Goal: Communication & Community: Ask a question

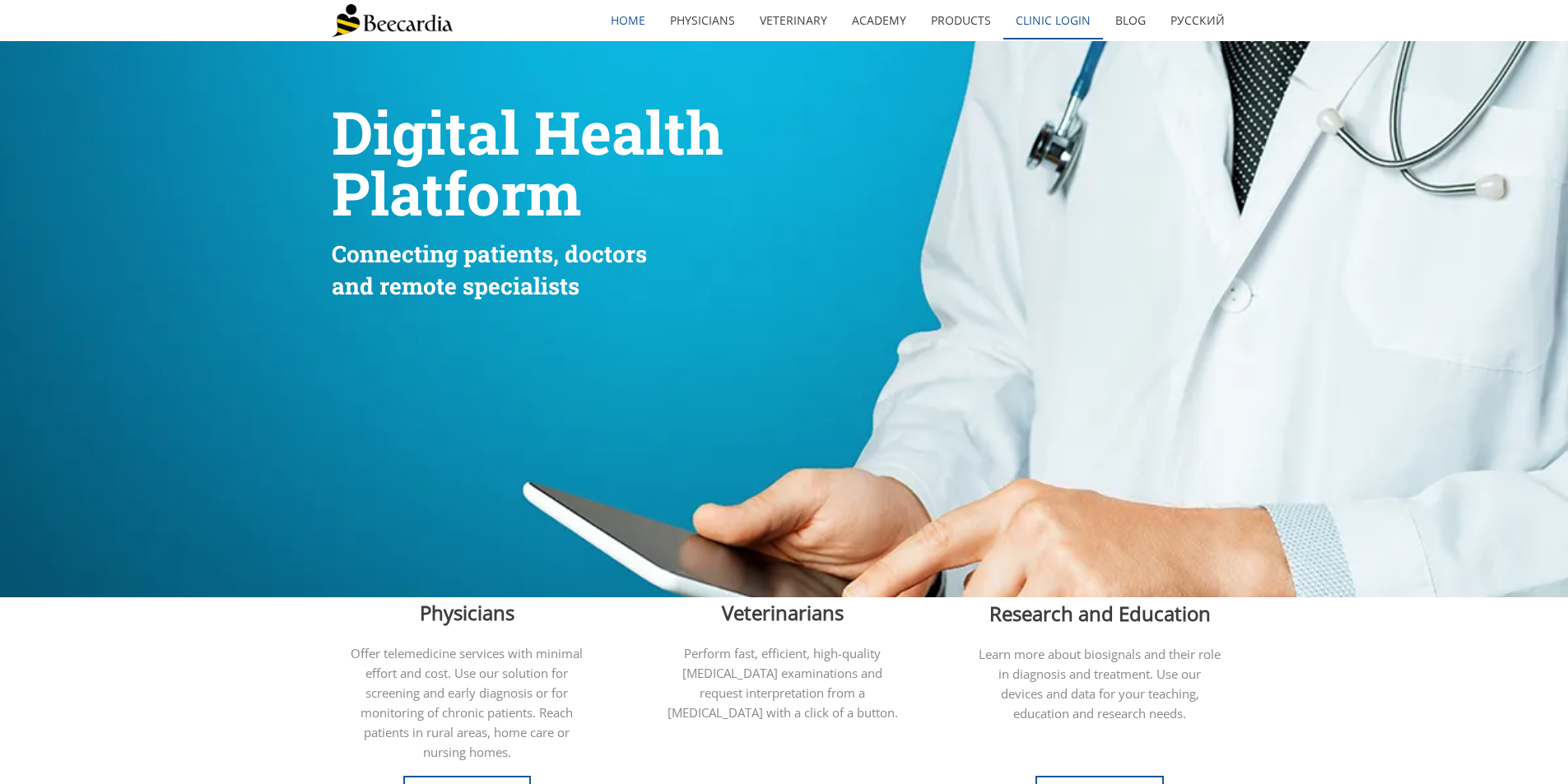
click at [1046, 25] on link "Clinic Login" at bounding box center [1052, 21] width 99 height 38
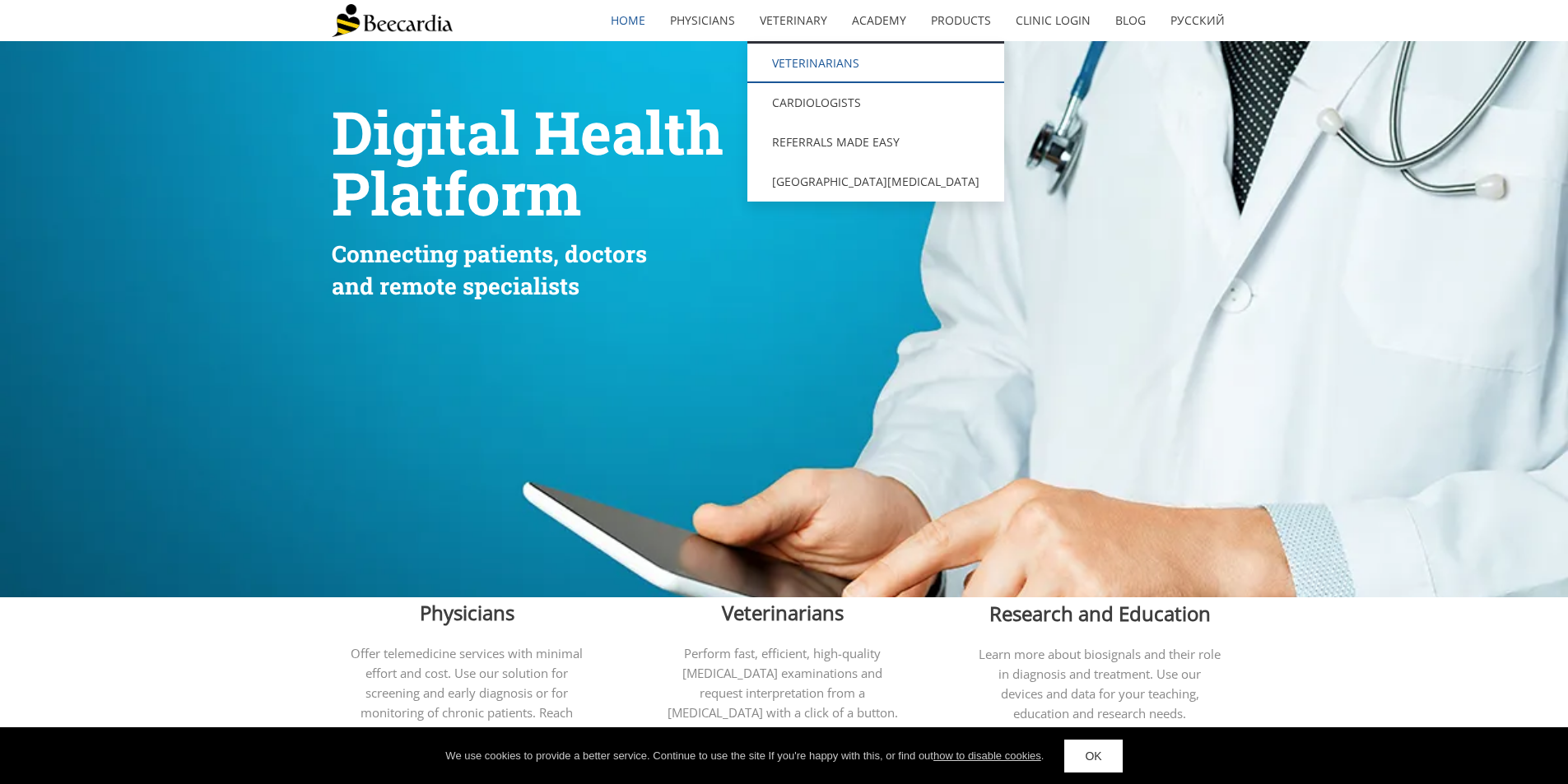
click at [822, 64] on link "Veterinarians" at bounding box center [875, 63] width 257 height 40
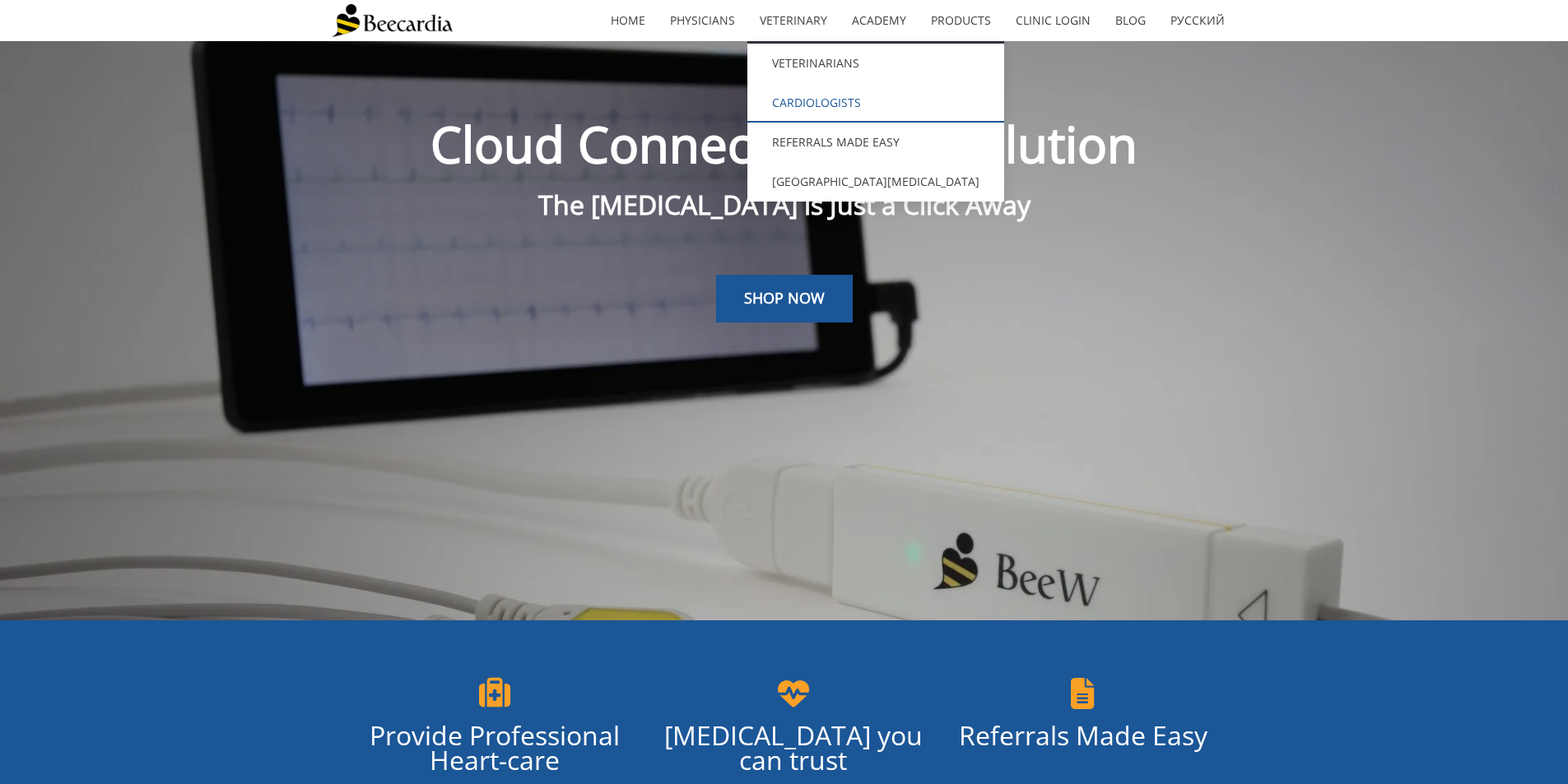
click at [845, 97] on link "Cardiologists" at bounding box center [875, 103] width 257 height 40
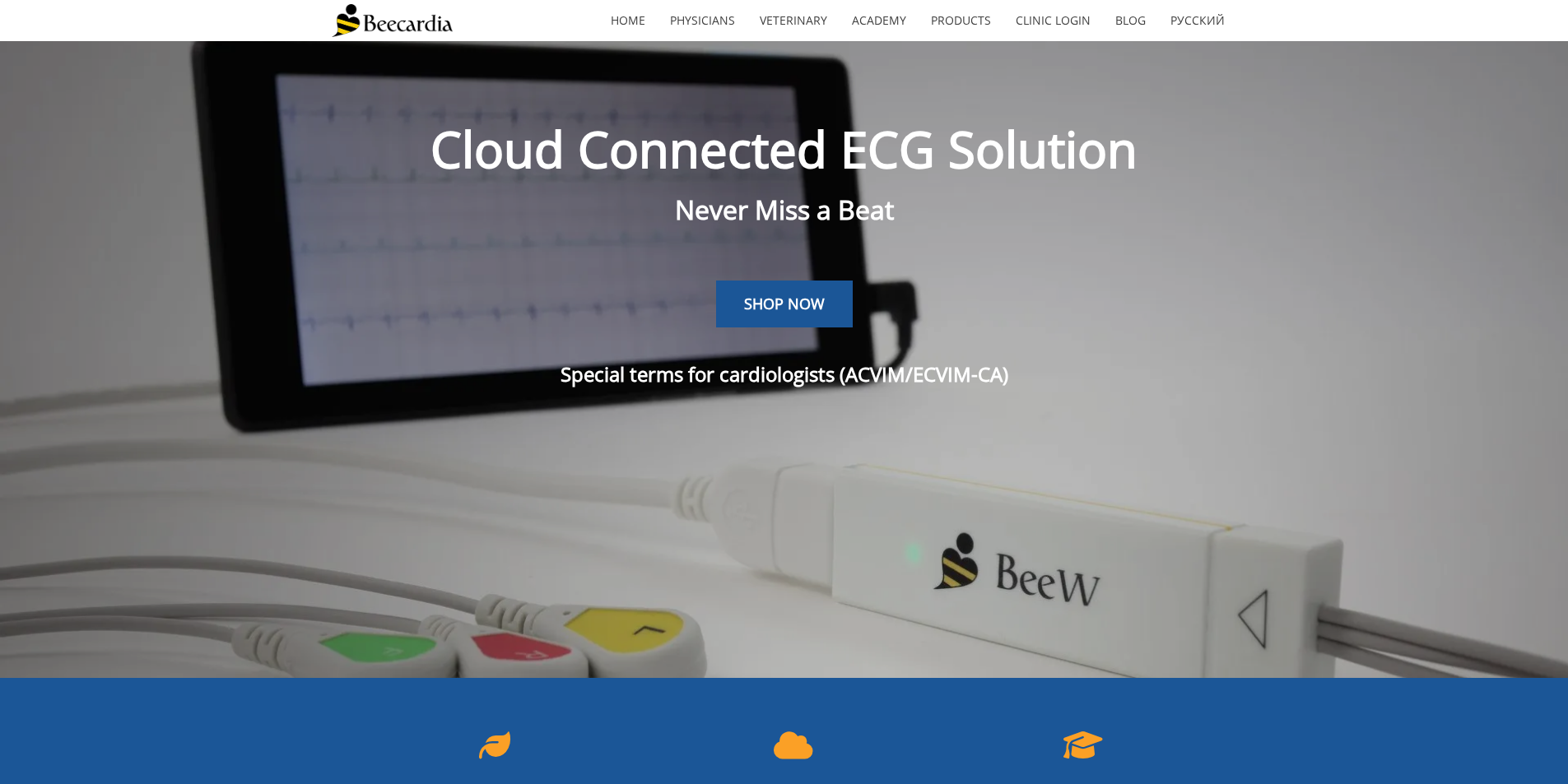
scroll to position [41, 0]
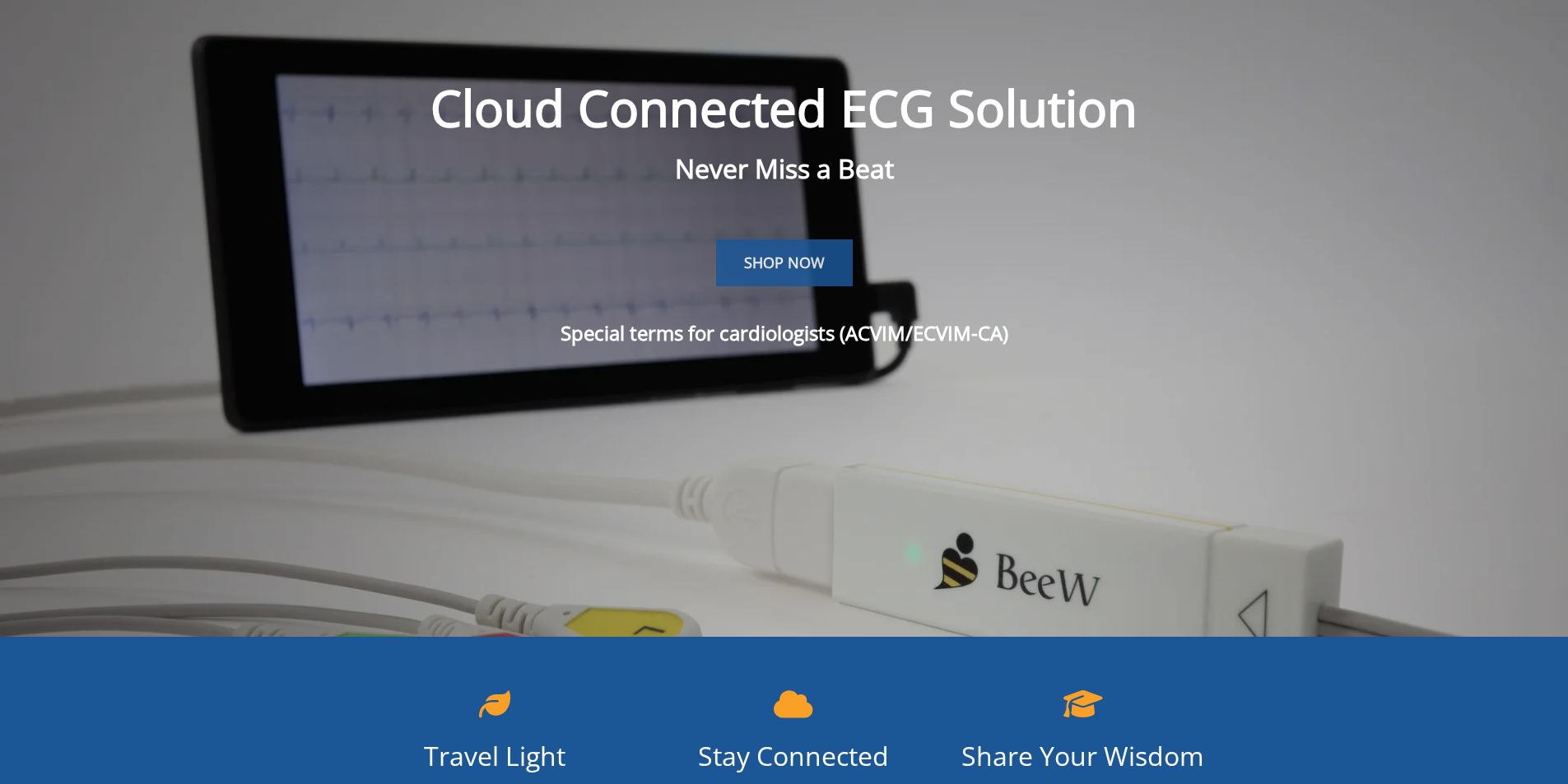
click at [787, 261] on span "SHOP NOW" at bounding box center [784, 263] width 80 height 20
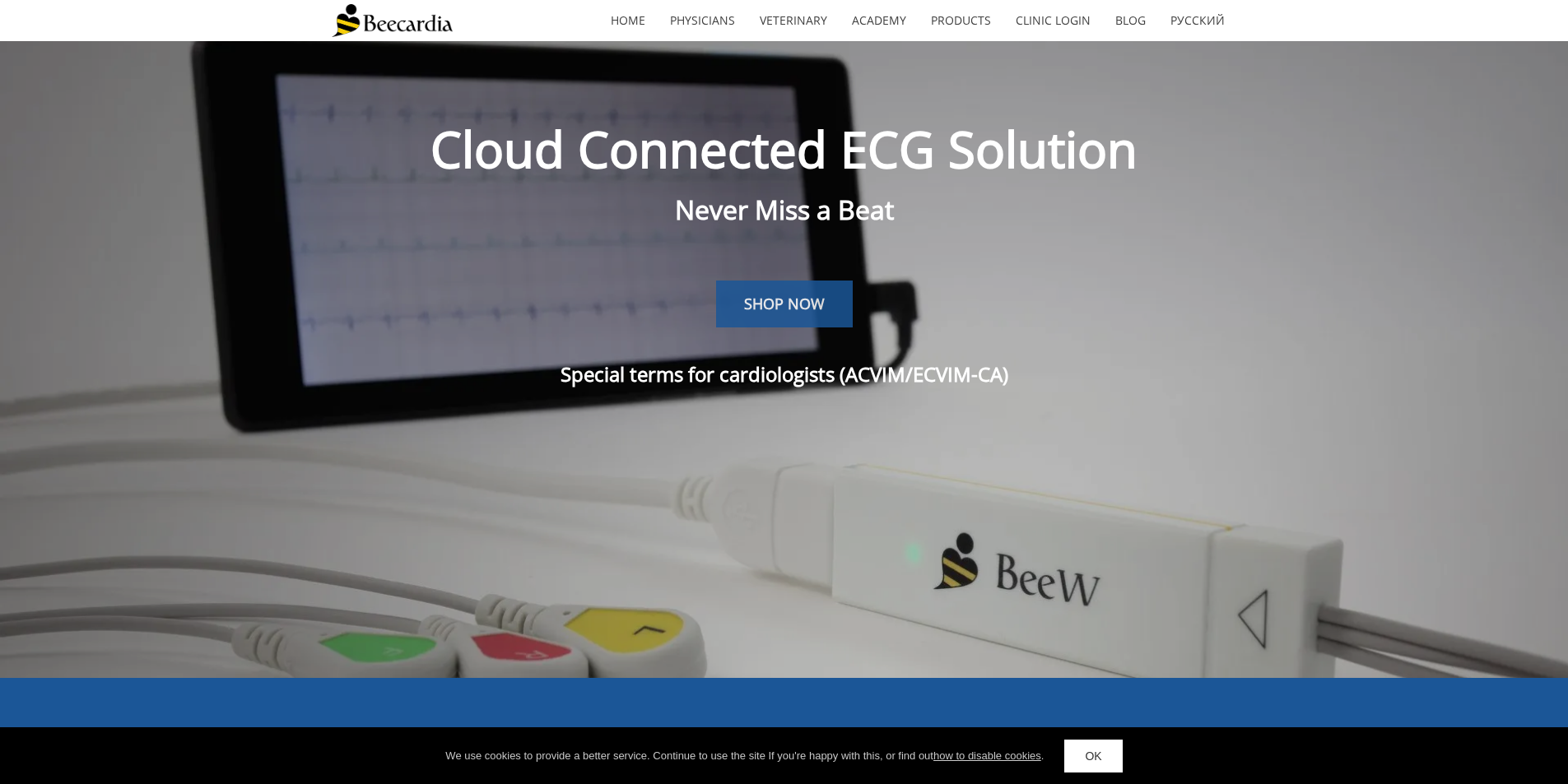
click at [771, 312] on link "SHOP NOW" at bounding box center [784, 304] width 137 height 48
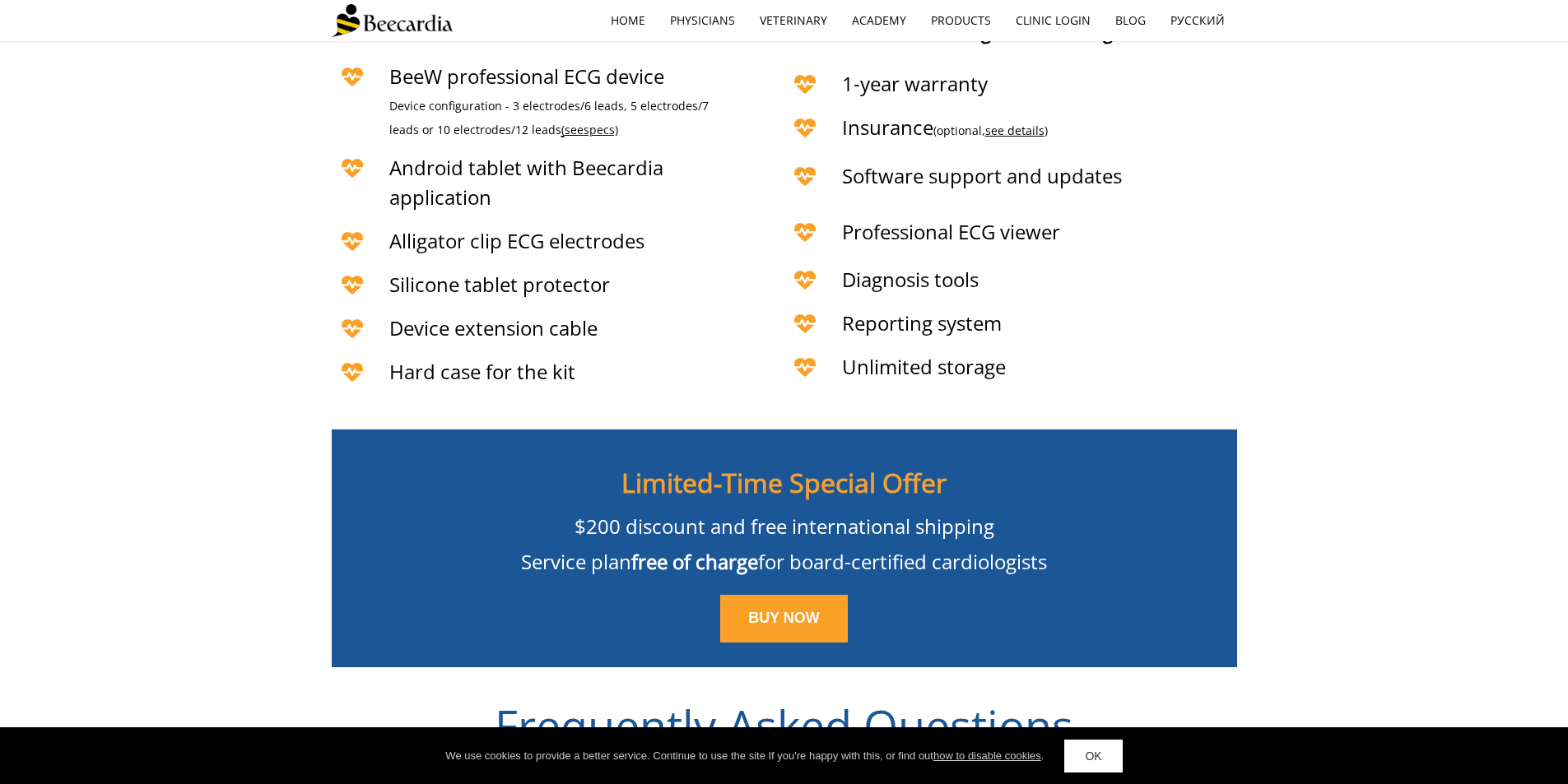
scroll to position [3808, 0]
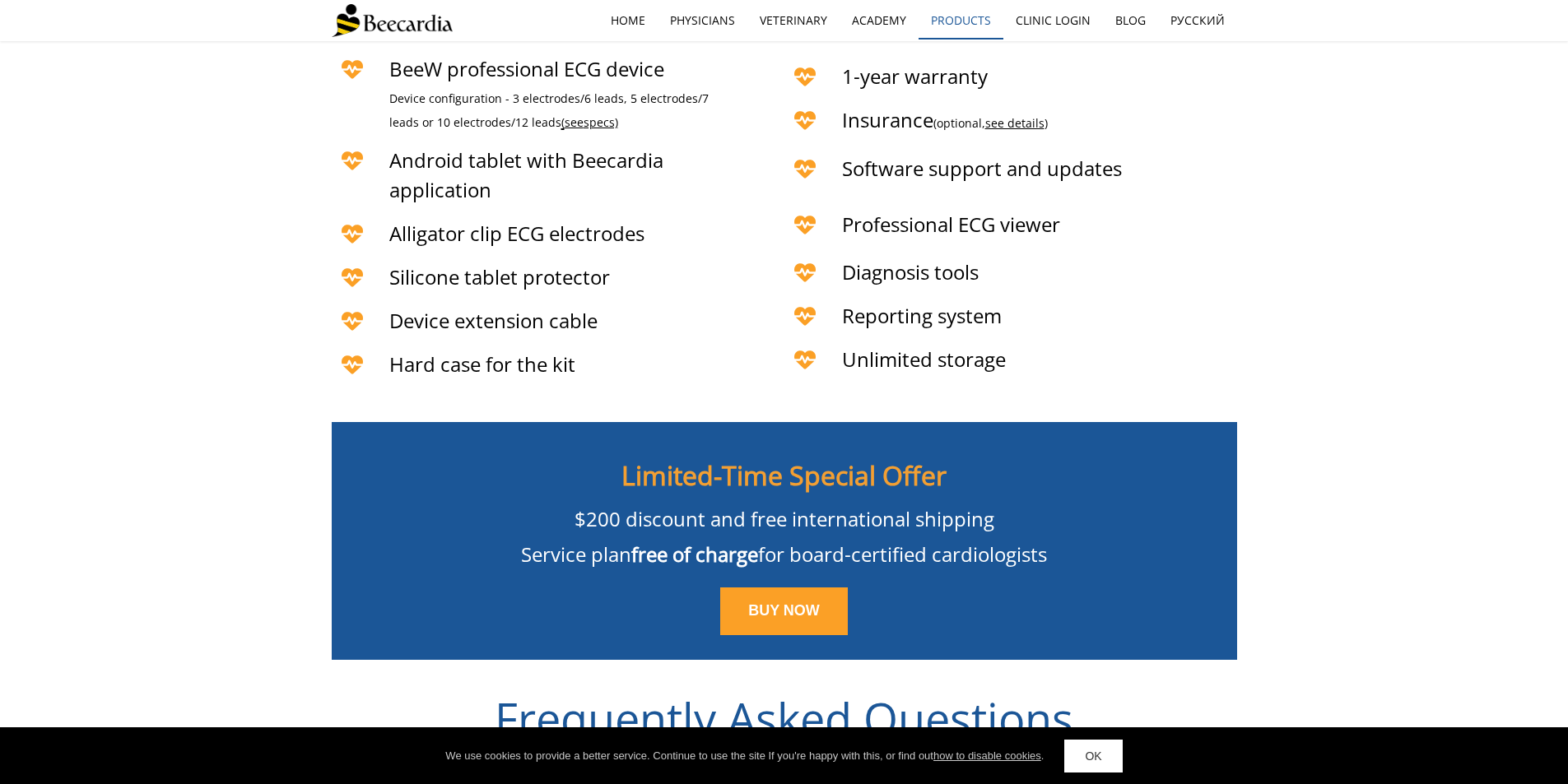
click at [966, 18] on link "Products" at bounding box center [960, 21] width 84 height 38
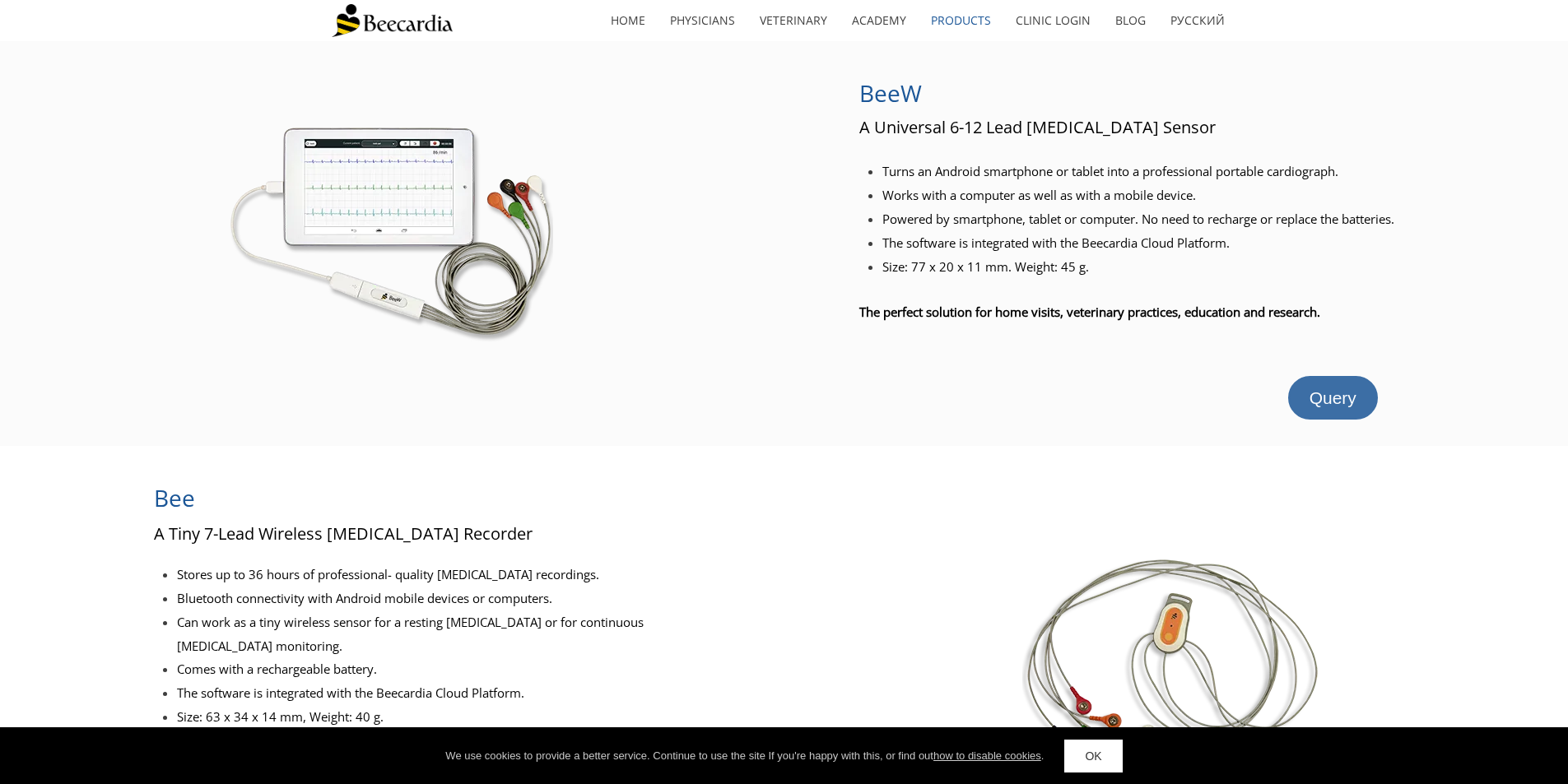
click at [1311, 404] on span "Query" at bounding box center [1332, 397] width 47 height 19
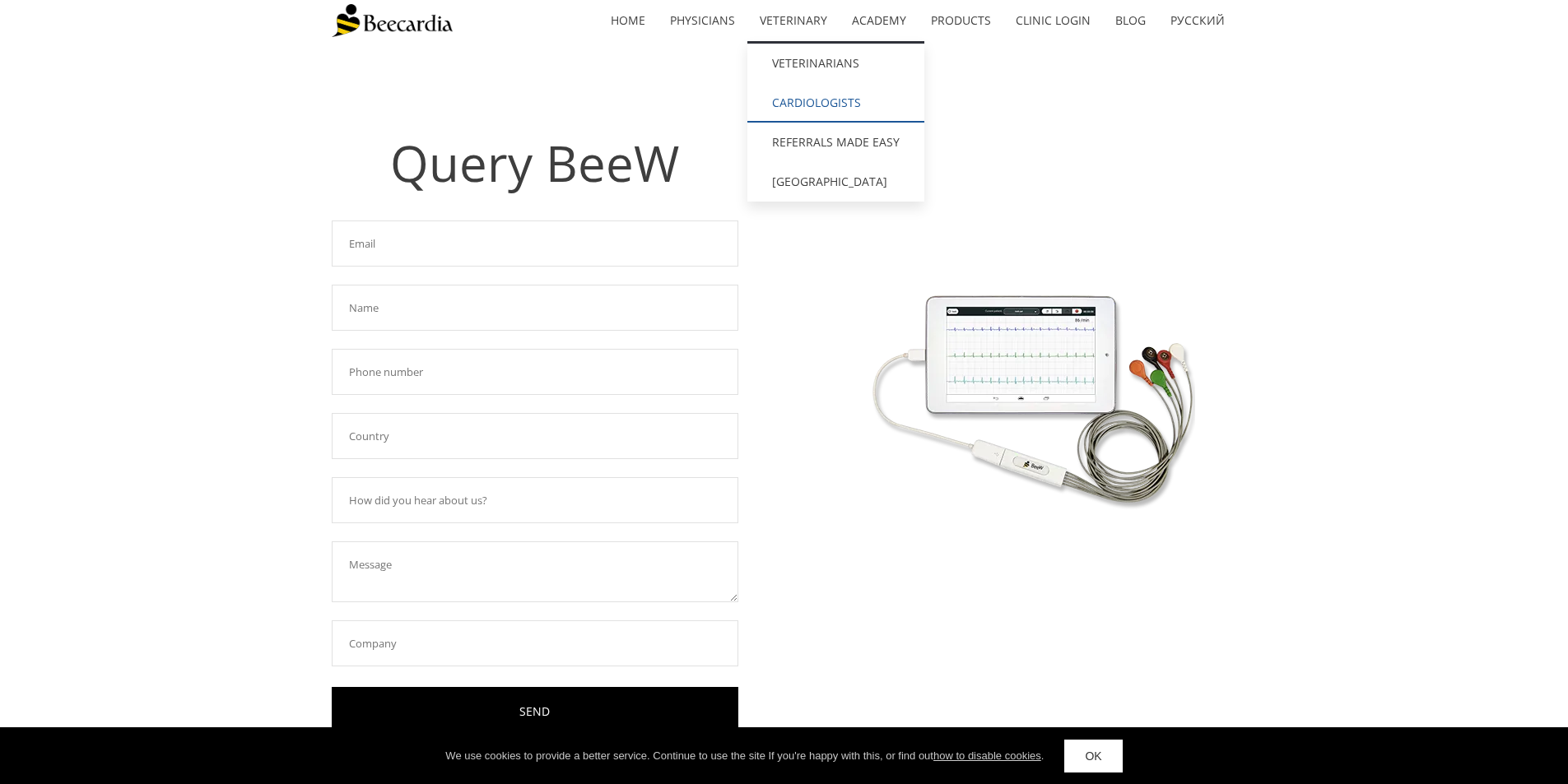
click at [815, 103] on link "Cardiologists" at bounding box center [835, 103] width 177 height 40
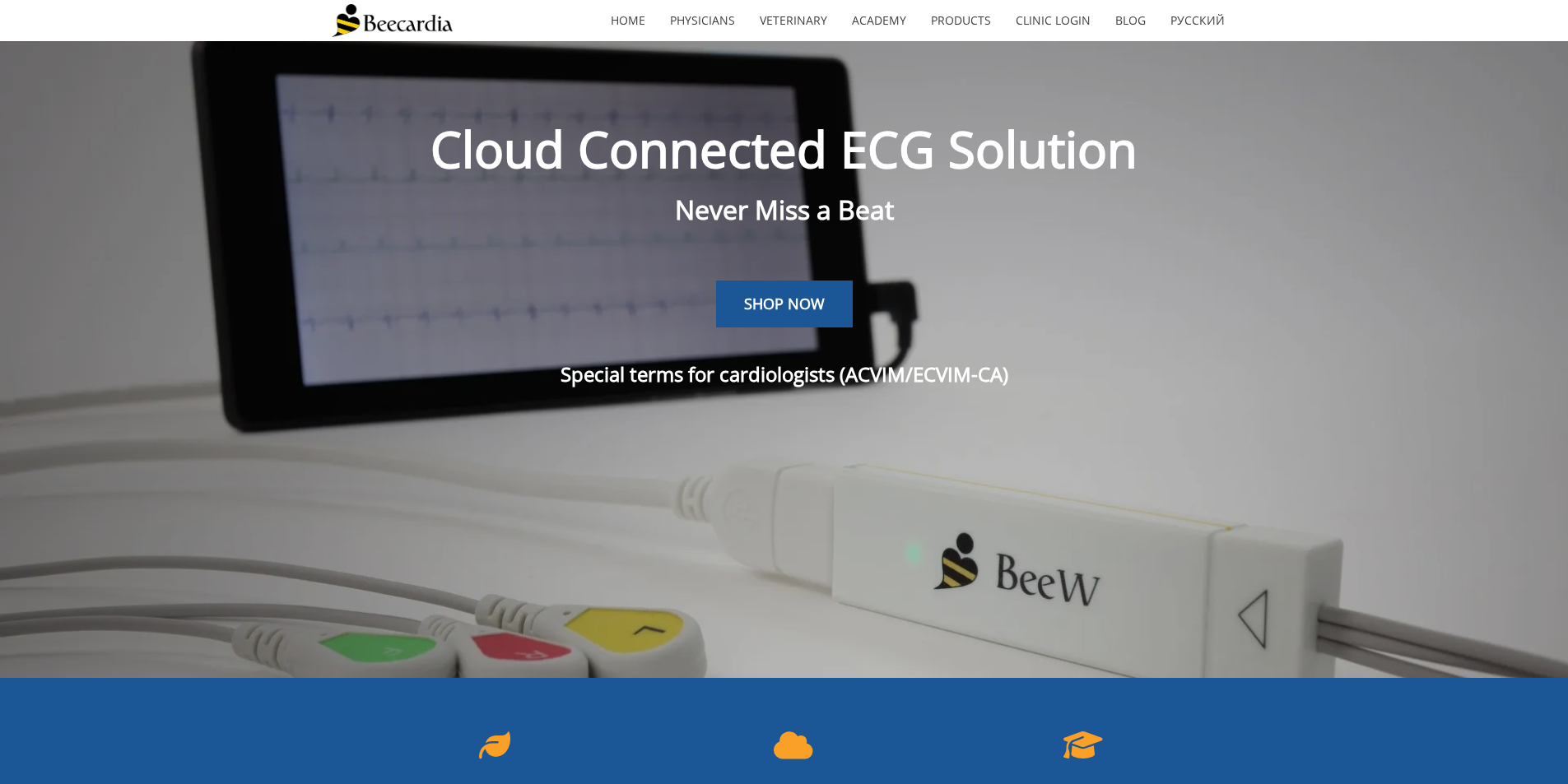
scroll to position [41, 0]
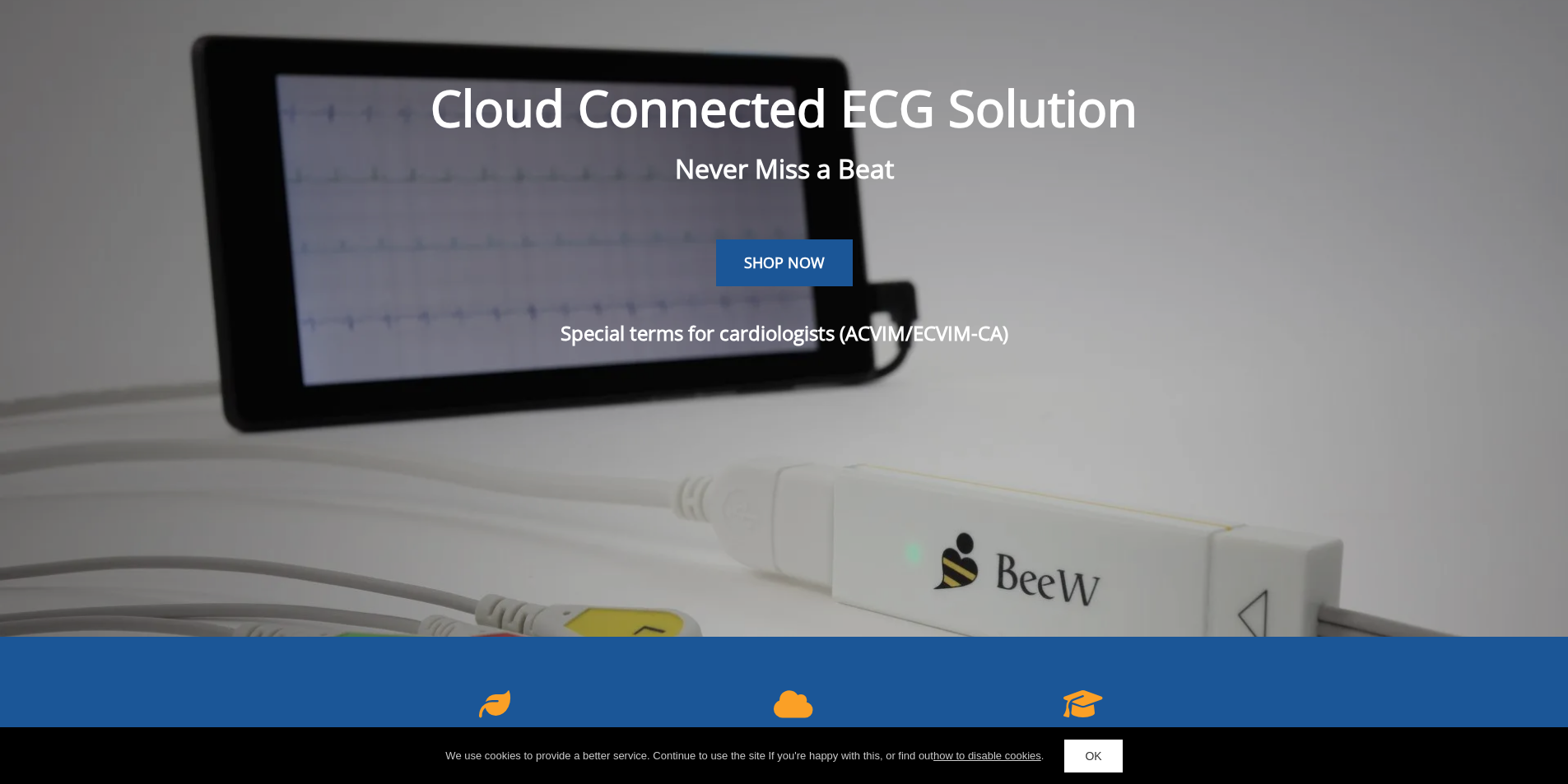
click at [819, 269] on span "SHOP NOW" at bounding box center [784, 263] width 80 height 20
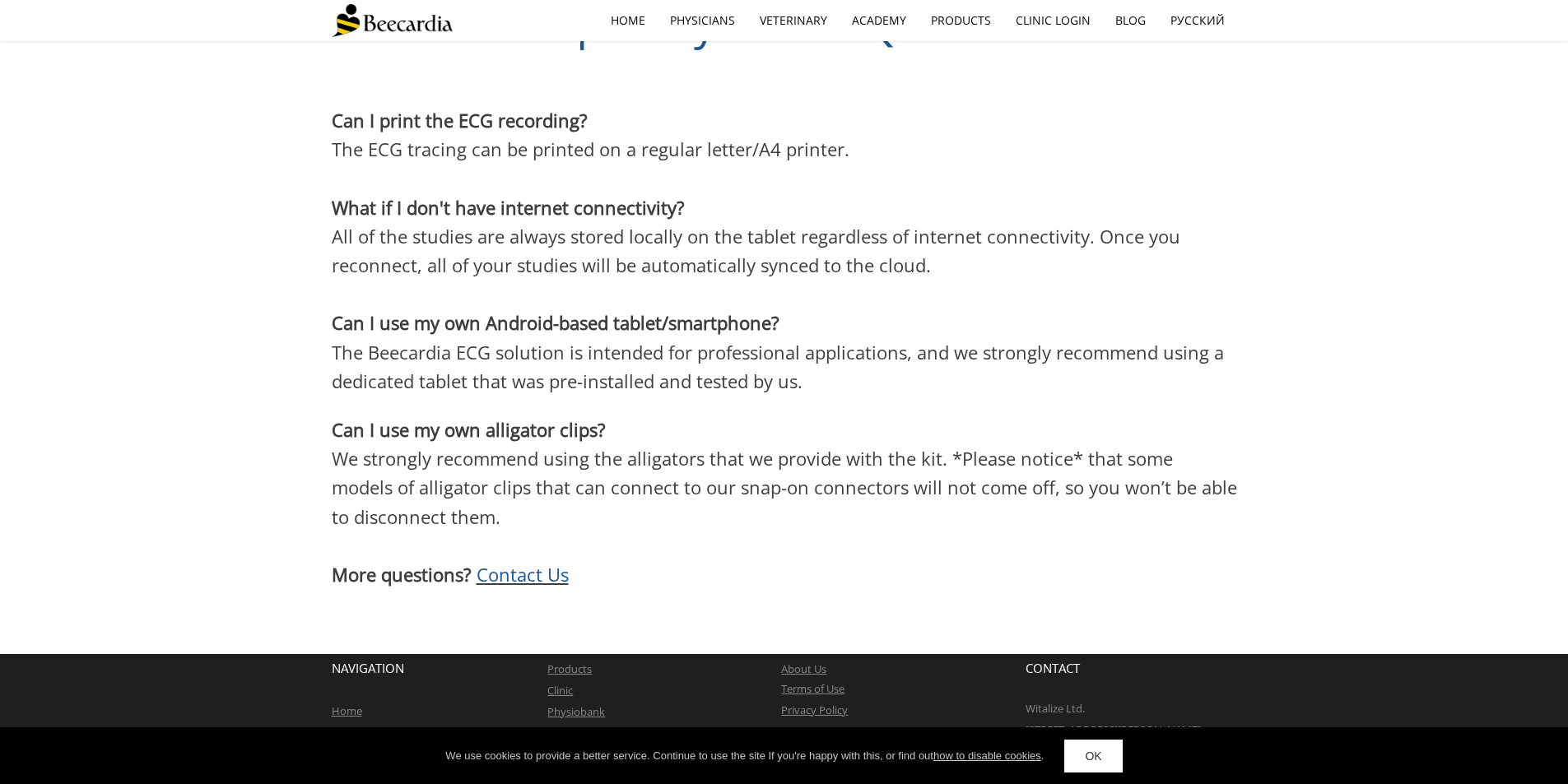
scroll to position [4533, 0]
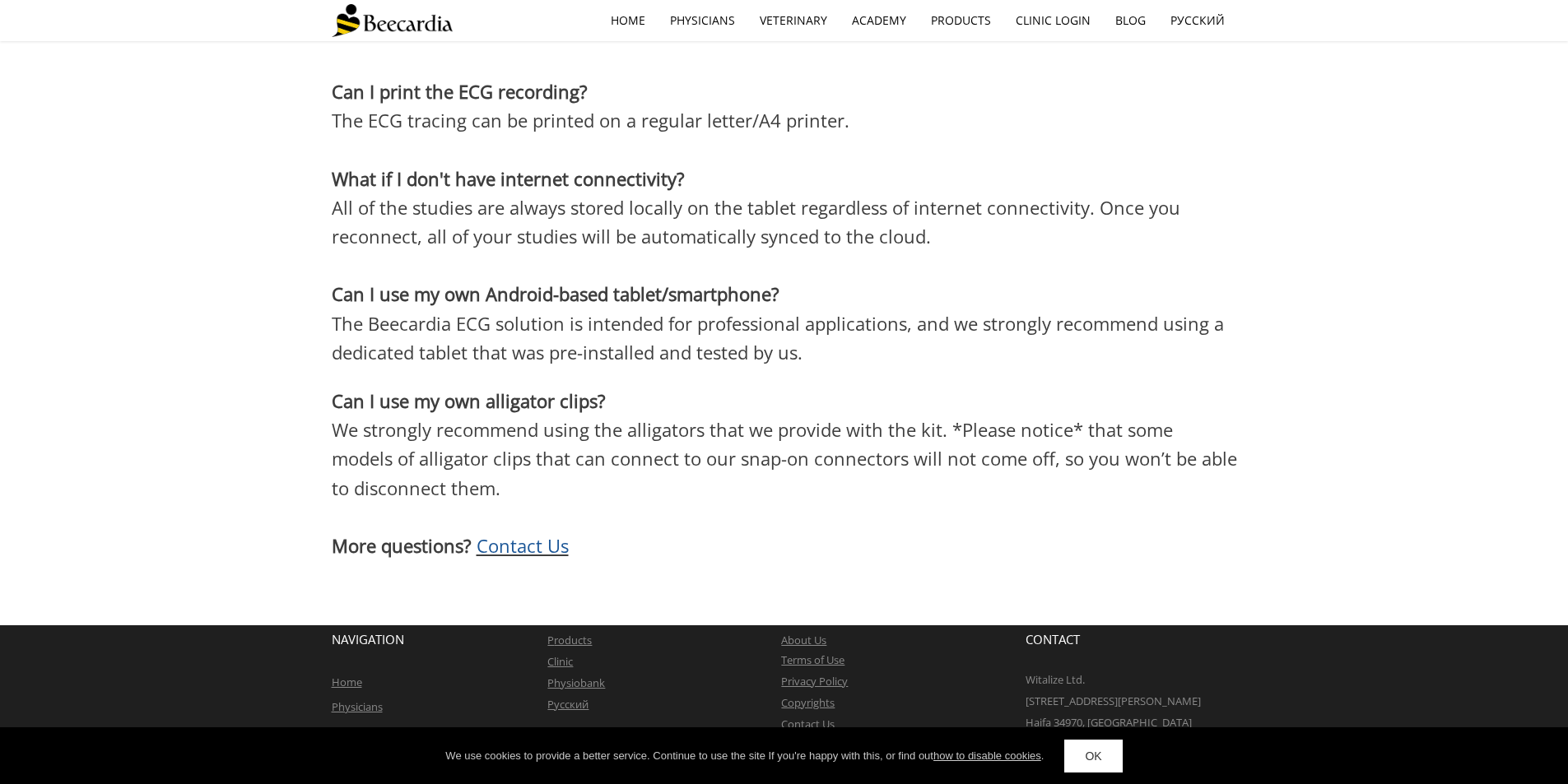
click at [555, 533] on span "Contact Us" at bounding box center [522, 545] width 92 height 25
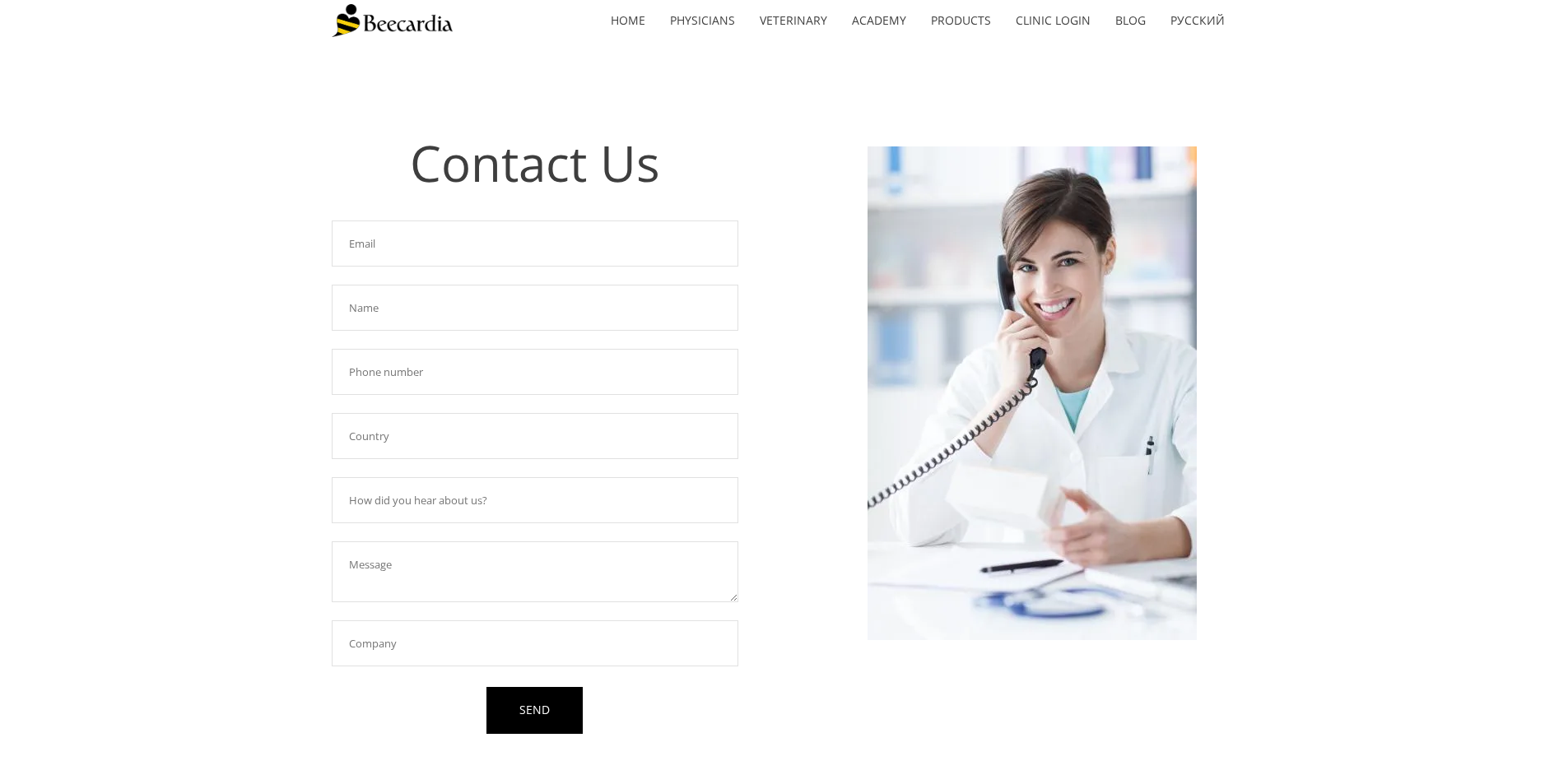
click at [389, 238] on input "text" at bounding box center [535, 243] width 407 height 46
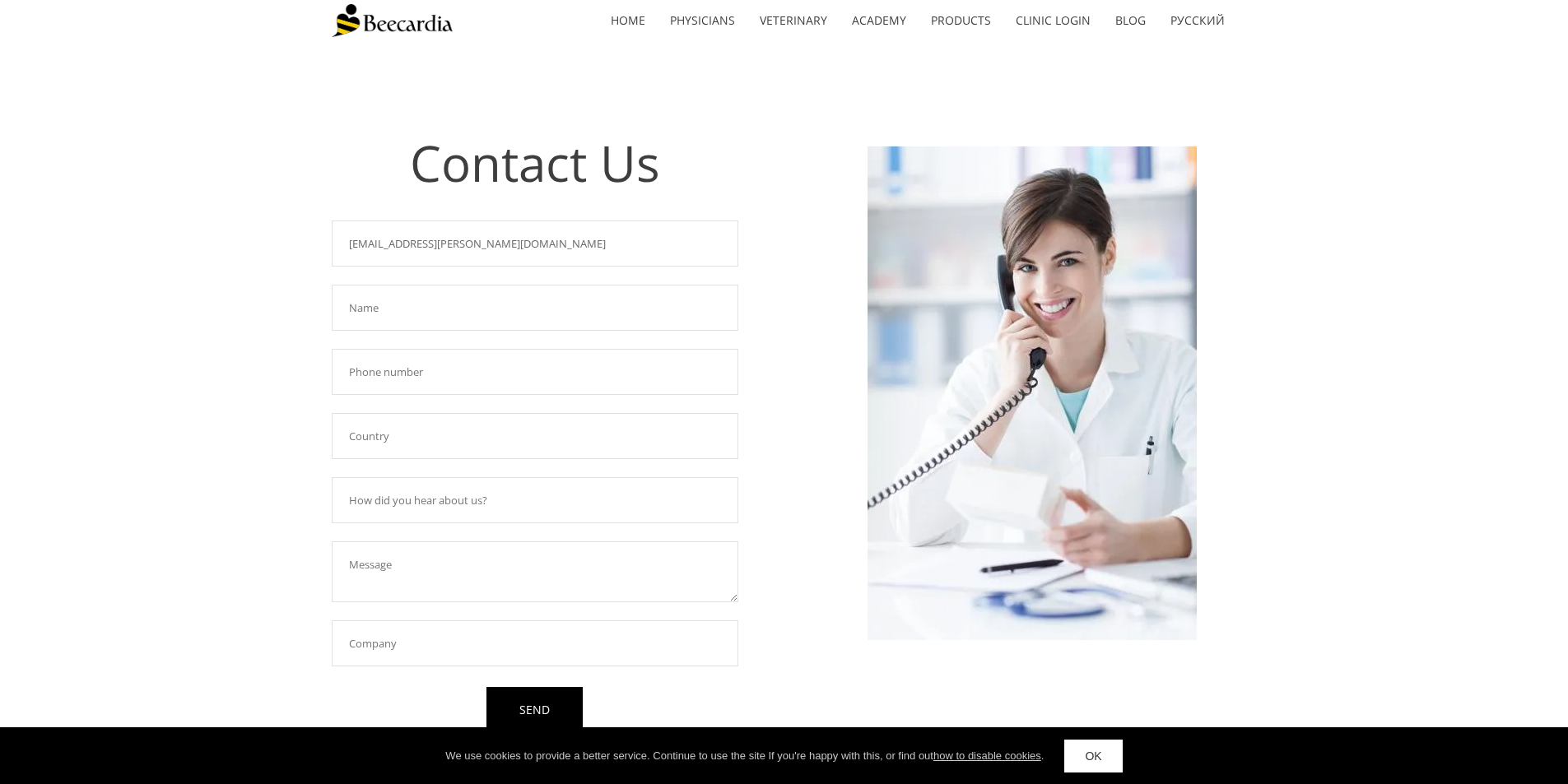
type input "[EMAIL_ADDRESS][PERSON_NAME][DOMAIN_NAME]"
type input "Kya"
type input "5053636372"
click at [373, 444] on input "text" at bounding box center [535, 436] width 407 height 46
drag, startPoint x: 274, startPoint y: 485, endPoint x: 334, endPoint y: 486, distance: 60.0
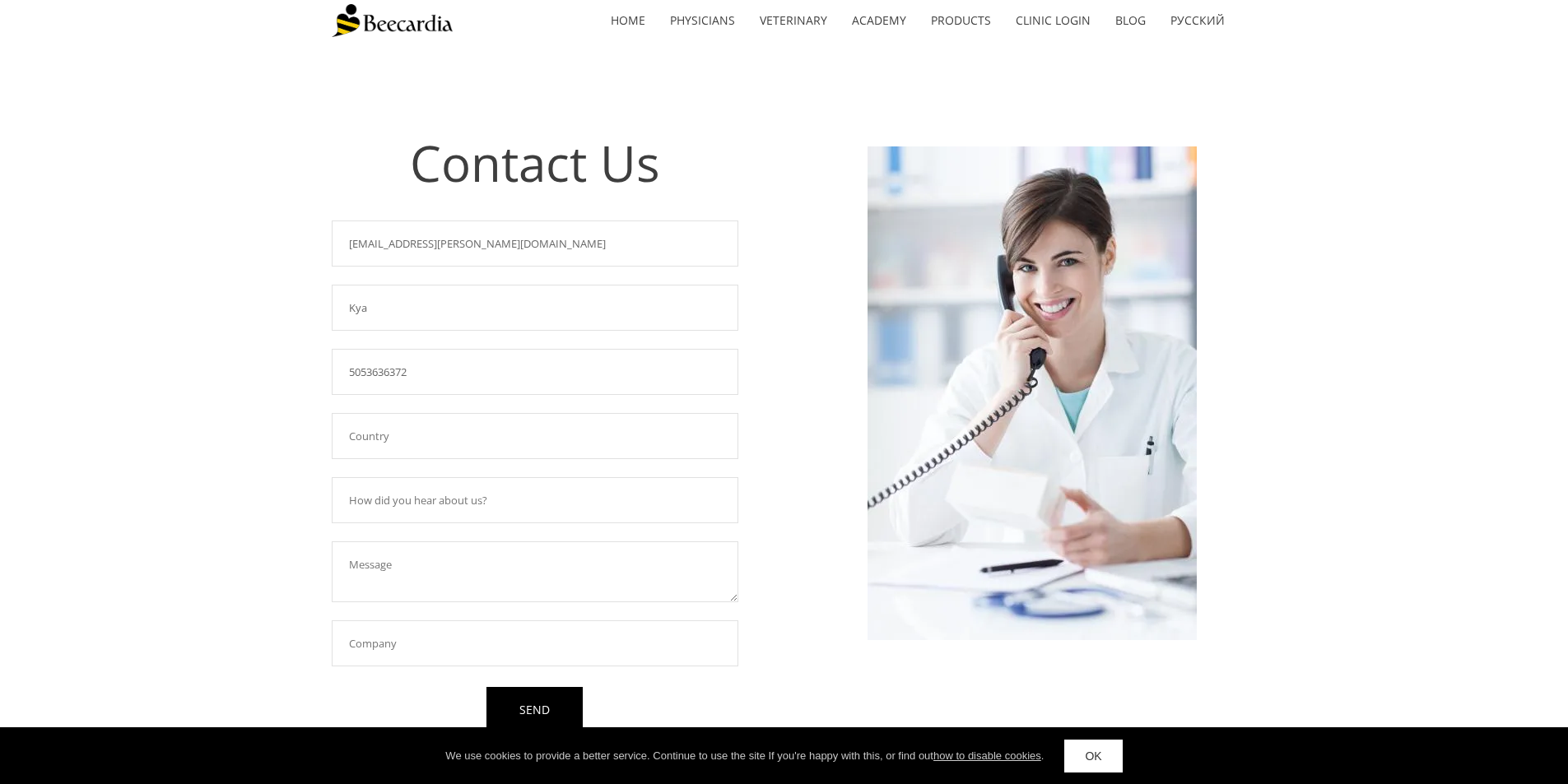
click at [274, 485] on div "Contact Us Required field! [EMAIL_ADDRESS][PERSON_NAME][DOMAIN_NAME] Required f…" at bounding box center [784, 423] width 1568 height 766
click at [394, 504] on input "text" at bounding box center [535, 500] width 407 height 46
type input "I've"
